Goal: Navigation & Orientation: Find specific page/section

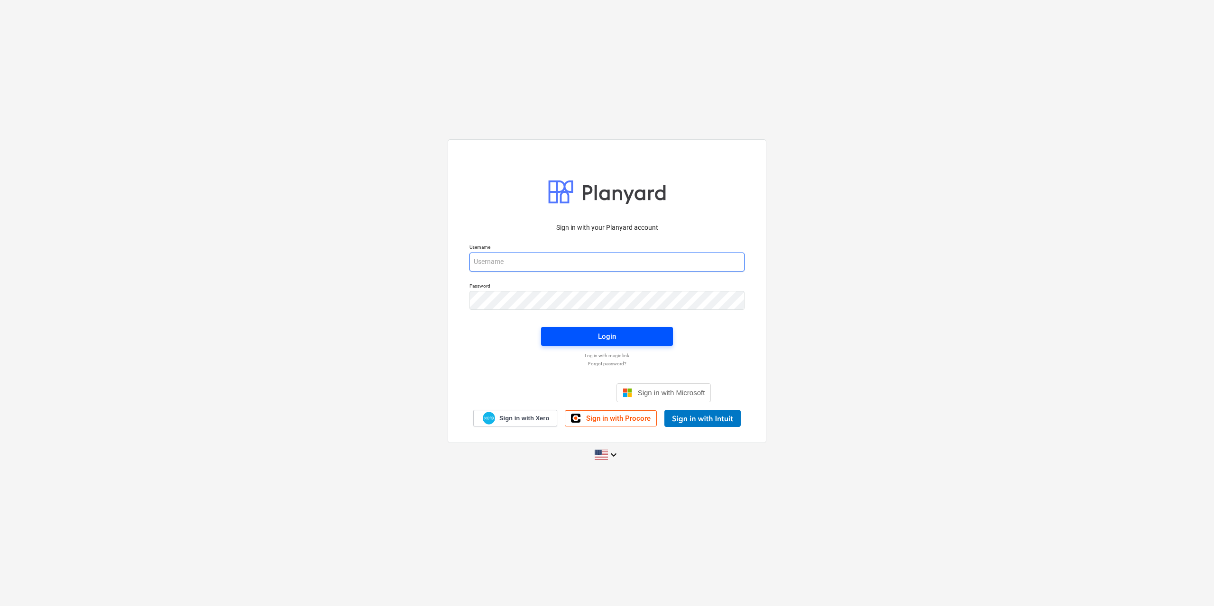
type input "[EMAIL_ADDRESS][DOMAIN_NAME]"
click at [591, 341] on span "Login" at bounding box center [606, 336] width 109 height 12
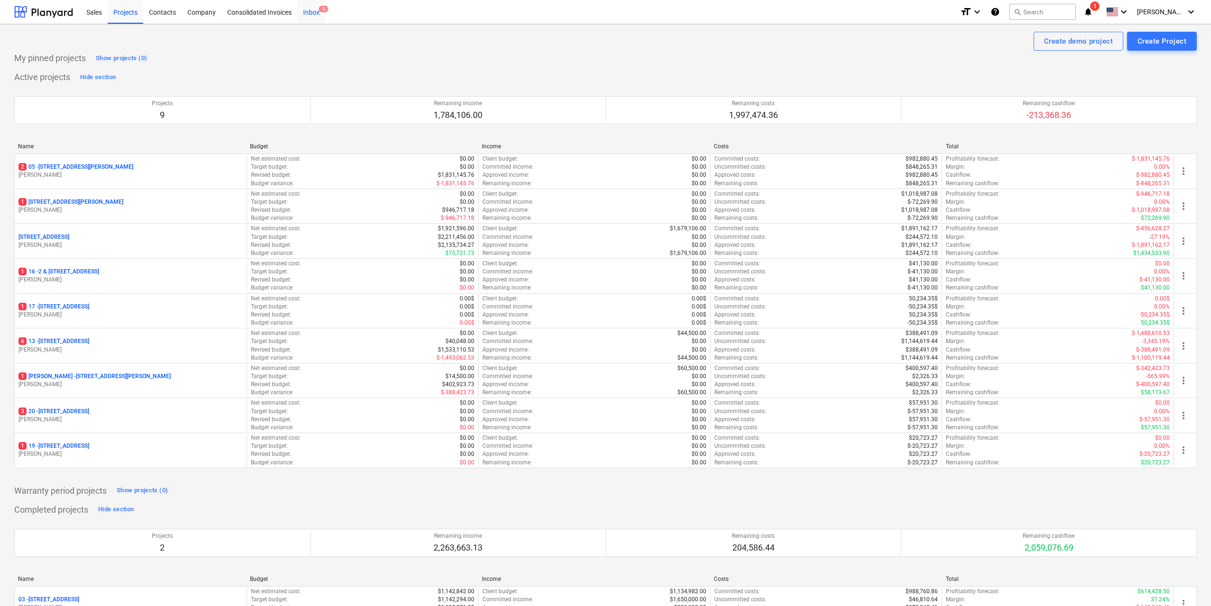
click at [306, 12] on div "Inbox 3" at bounding box center [311, 12] width 28 height 24
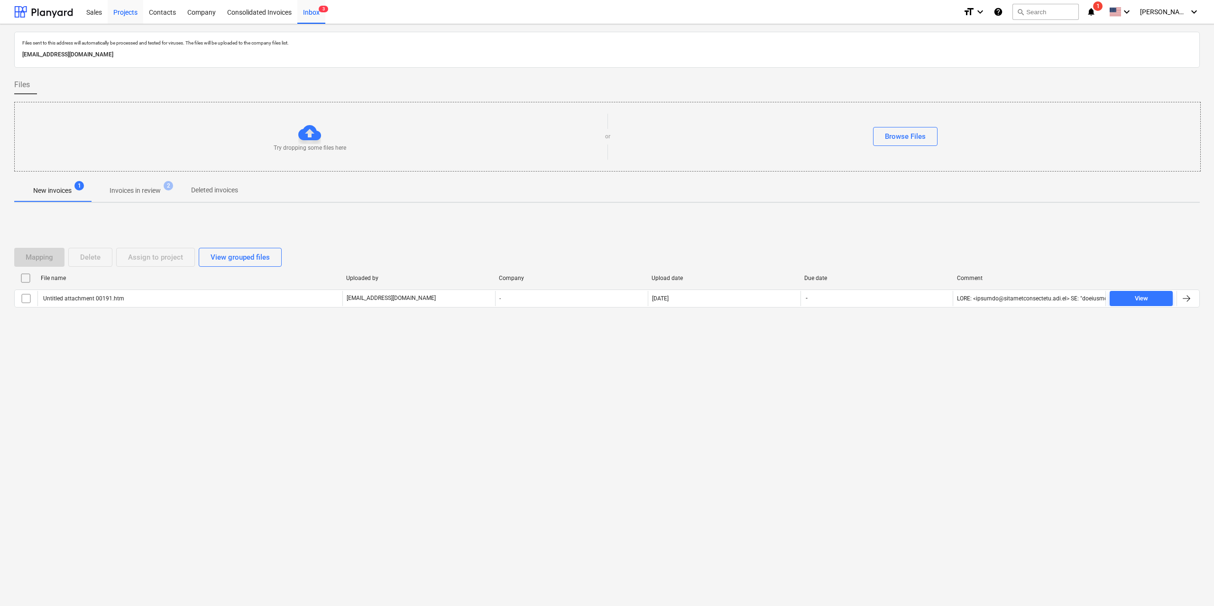
click at [127, 5] on div "Projects" at bounding box center [126, 12] width 36 height 24
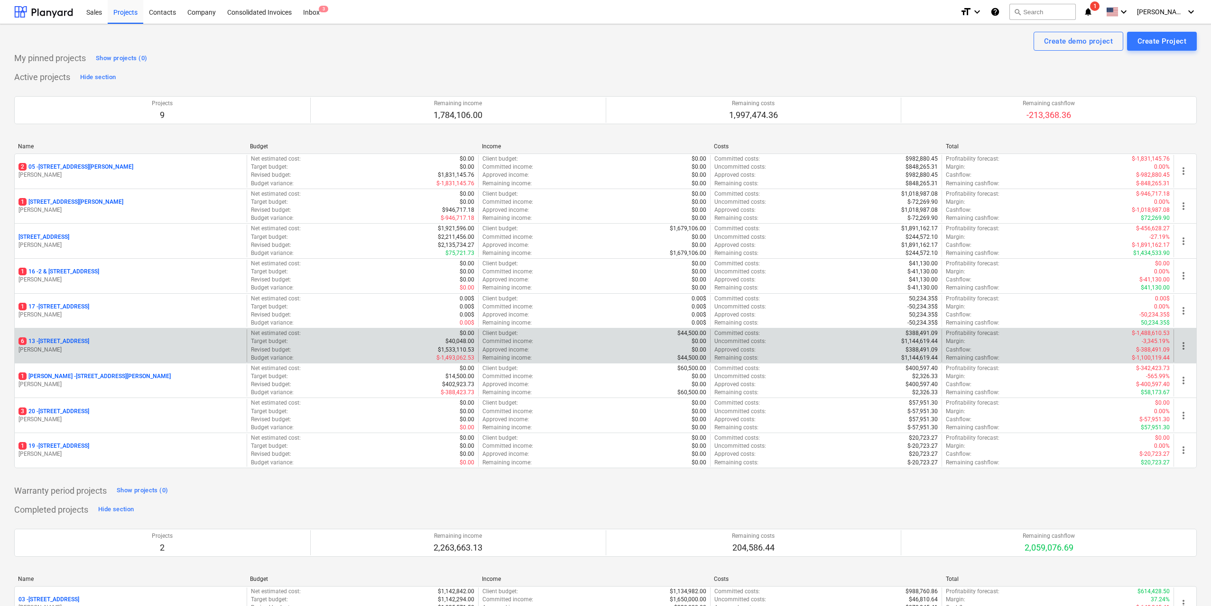
click at [89, 343] on p "[STREET_ADDRESS]" at bounding box center [53, 342] width 71 height 8
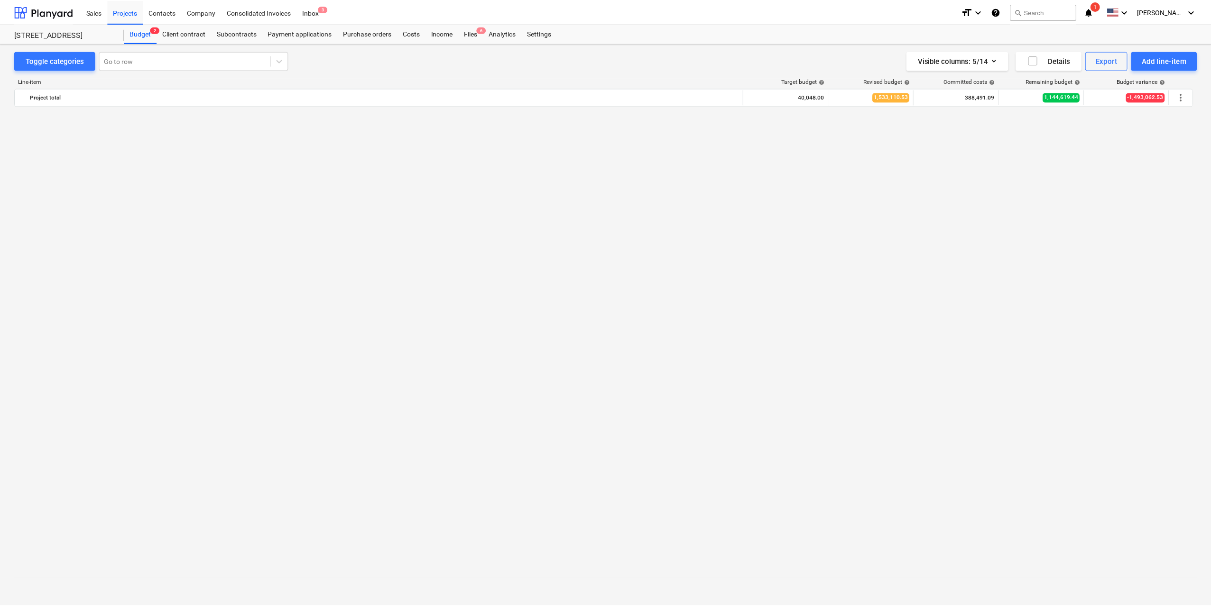
scroll to position [1937, 0]
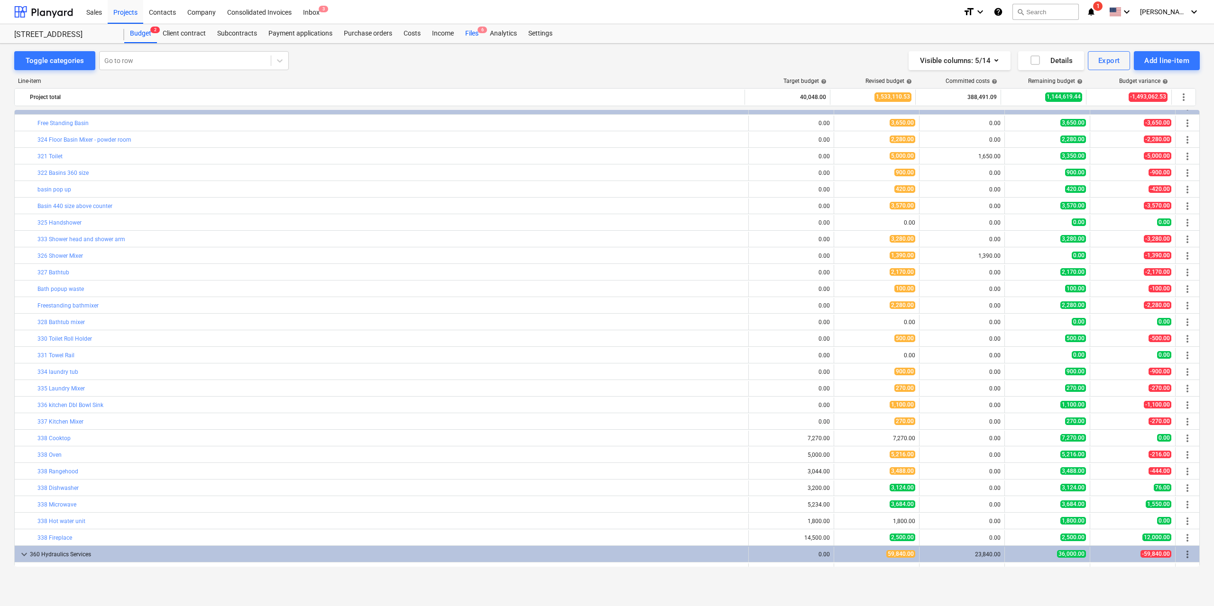
click at [475, 30] on div "Files 6" at bounding box center [471, 33] width 25 height 19
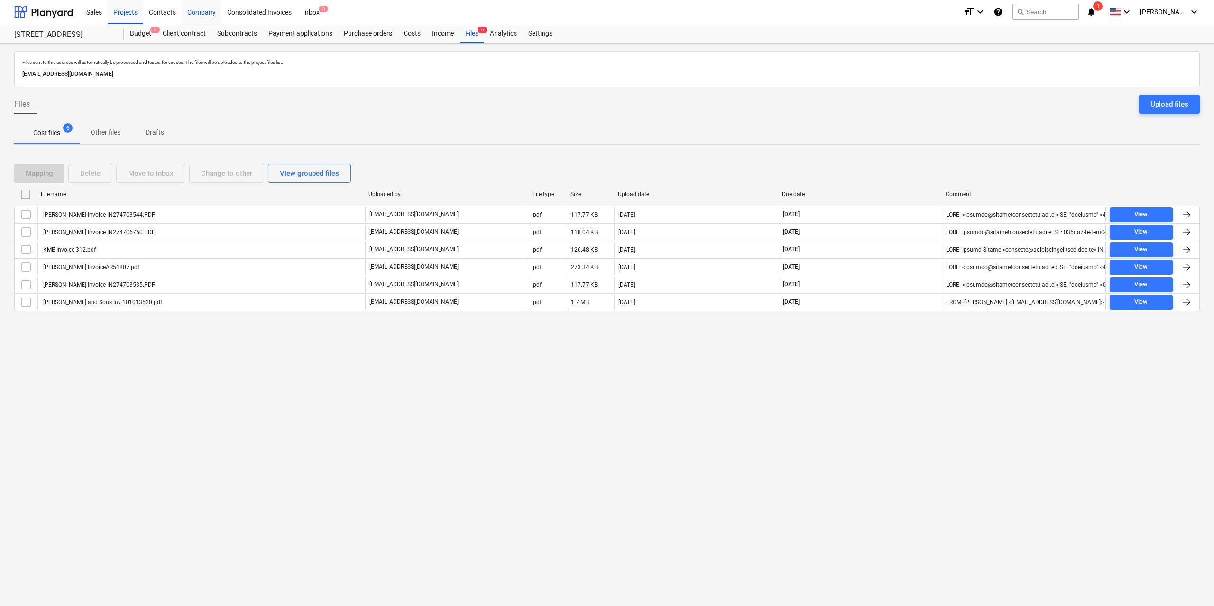
click at [131, 12] on div "Projects" at bounding box center [126, 12] width 36 height 24
